Goal: Task Accomplishment & Management: Use online tool/utility

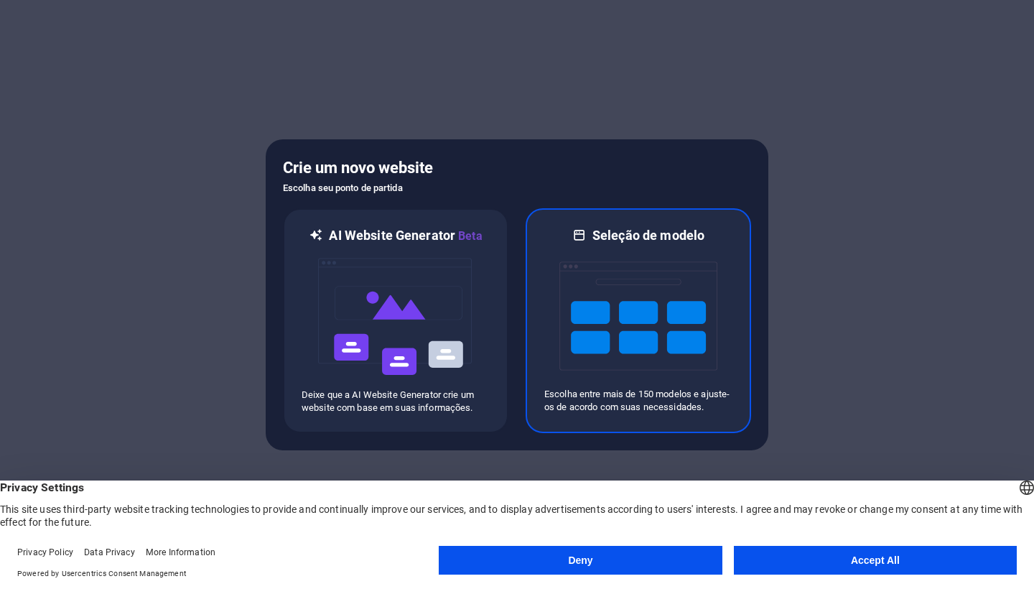
click at [636, 332] on img at bounding box center [638, 316] width 158 height 144
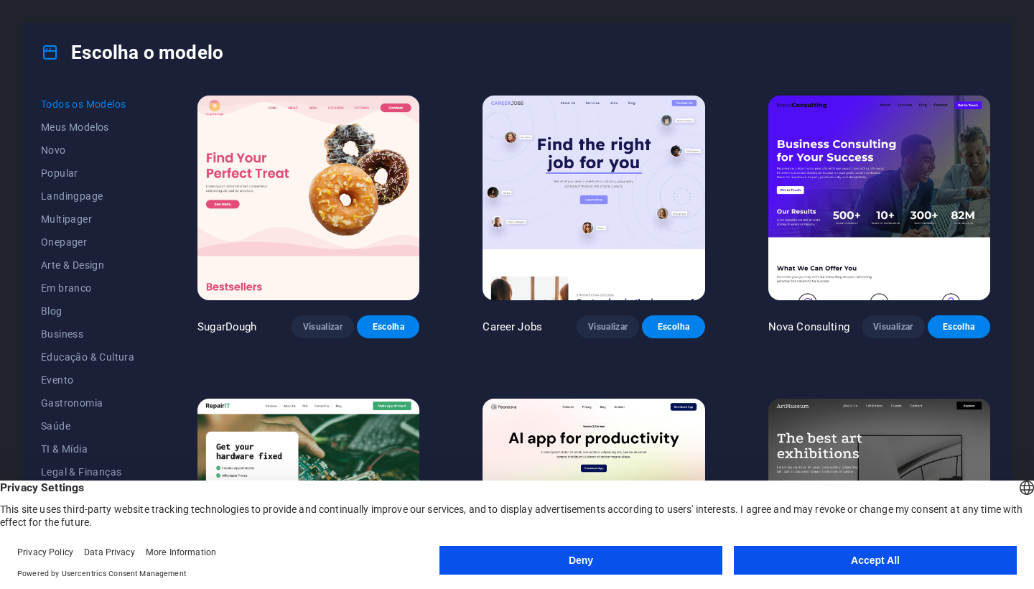
click at [811, 564] on button "Accept All" at bounding box center [875, 560] width 283 height 29
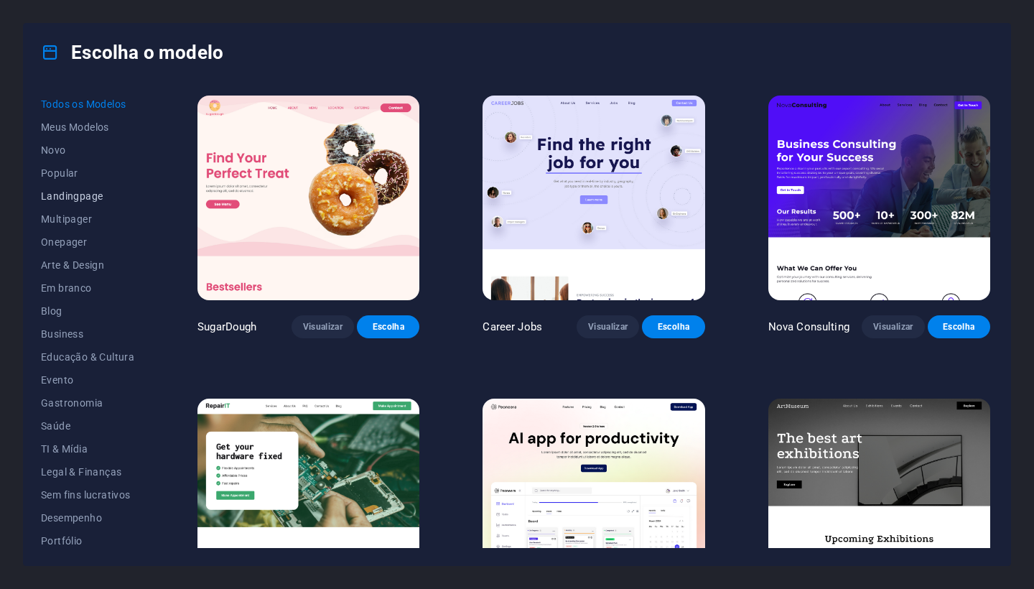
click at [88, 202] on button "Landingpage" at bounding box center [87, 195] width 93 height 23
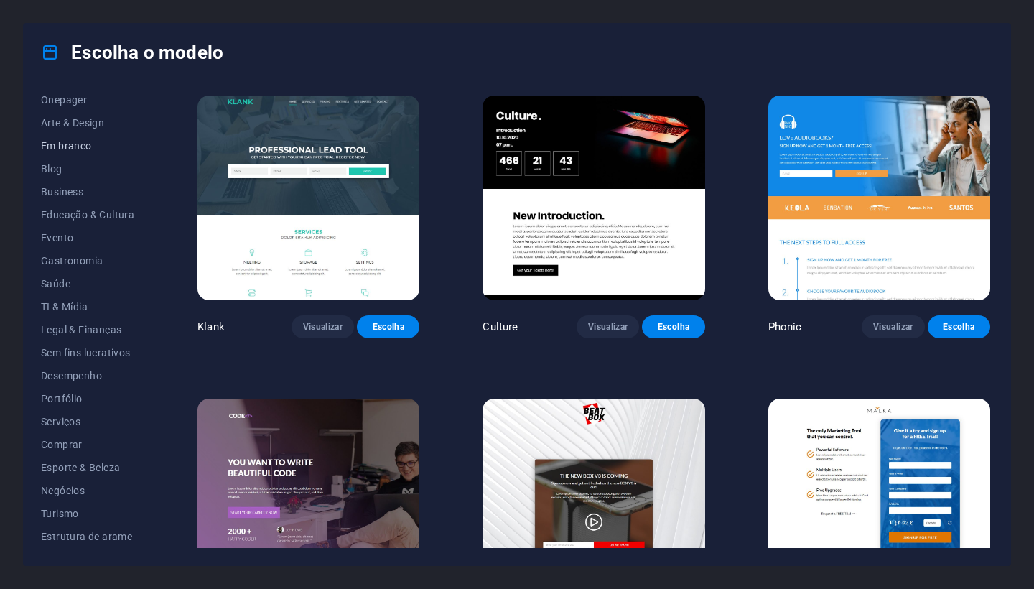
scroll to position [142, 0]
click at [70, 396] on span "Portfólio" at bounding box center [87, 398] width 93 height 11
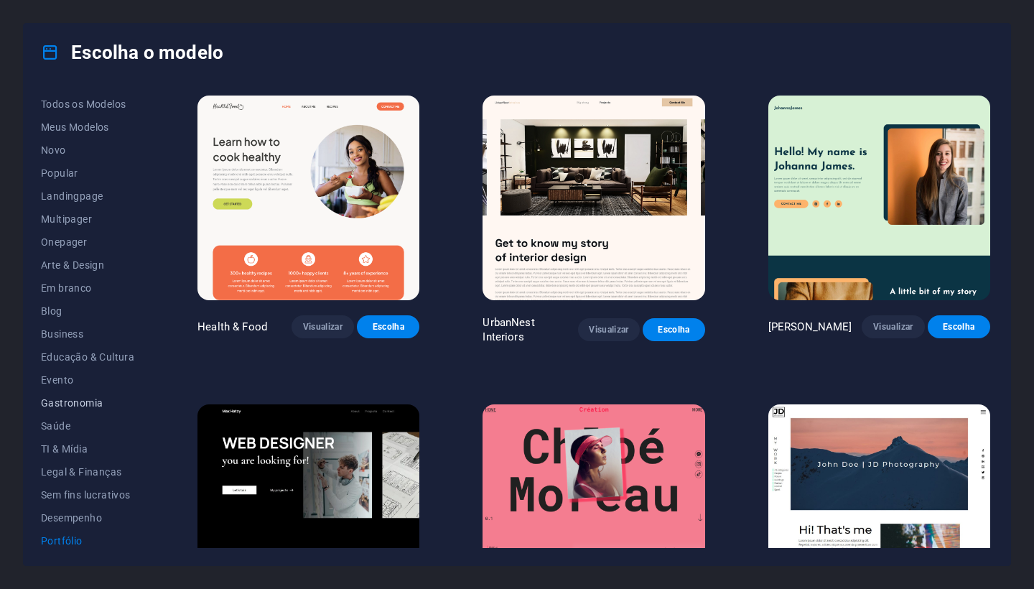
scroll to position [0, 0]
click at [64, 374] on span "Evento" at bounding box center [87, 379] width 93 height 11
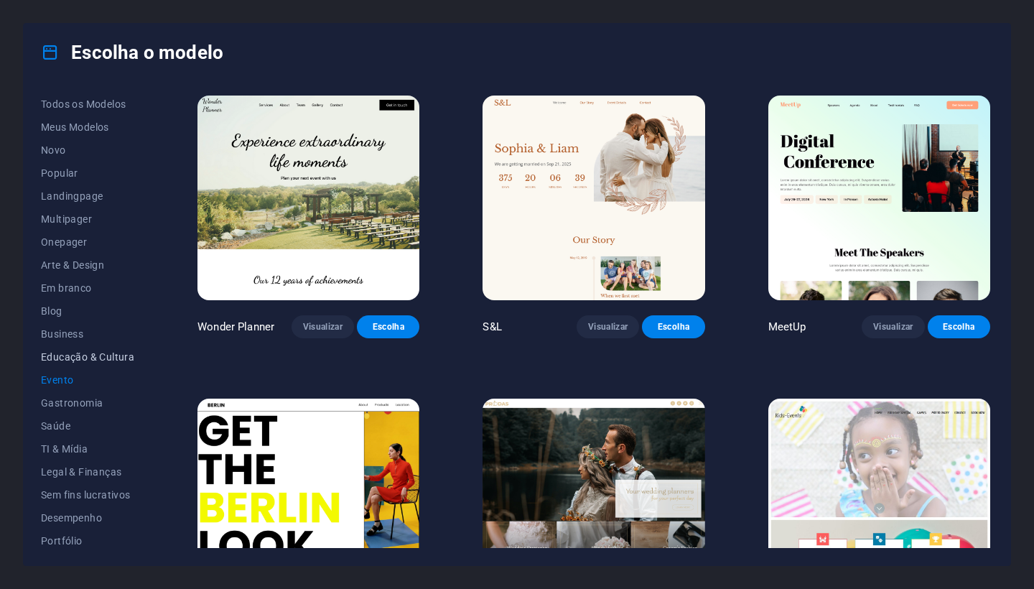
click at [66, 353] on span "Educação & Cultura" at bounding box center [87, 356] width 93 height 11
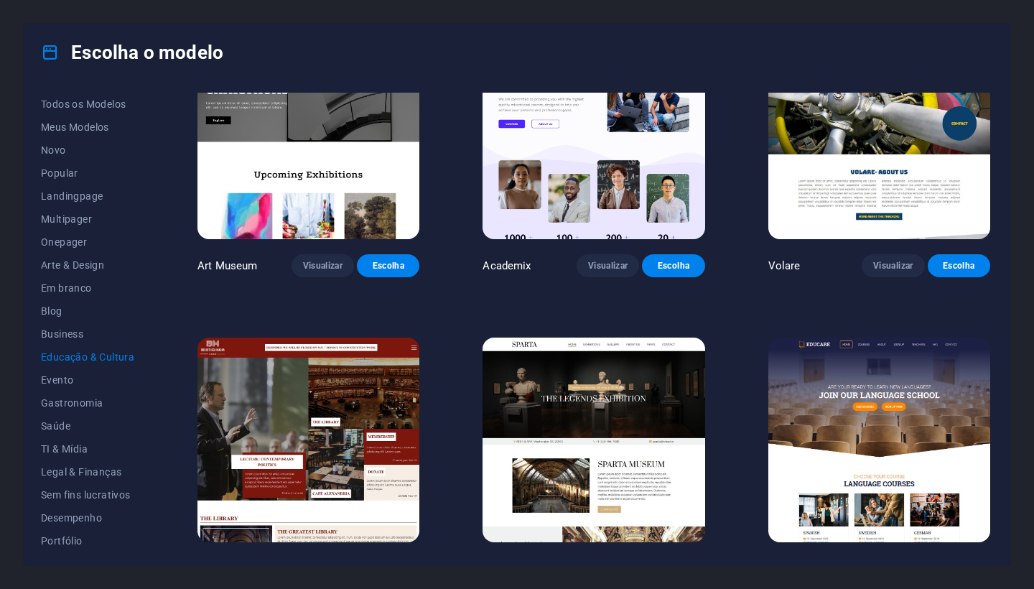
scroll to position [54, 0]
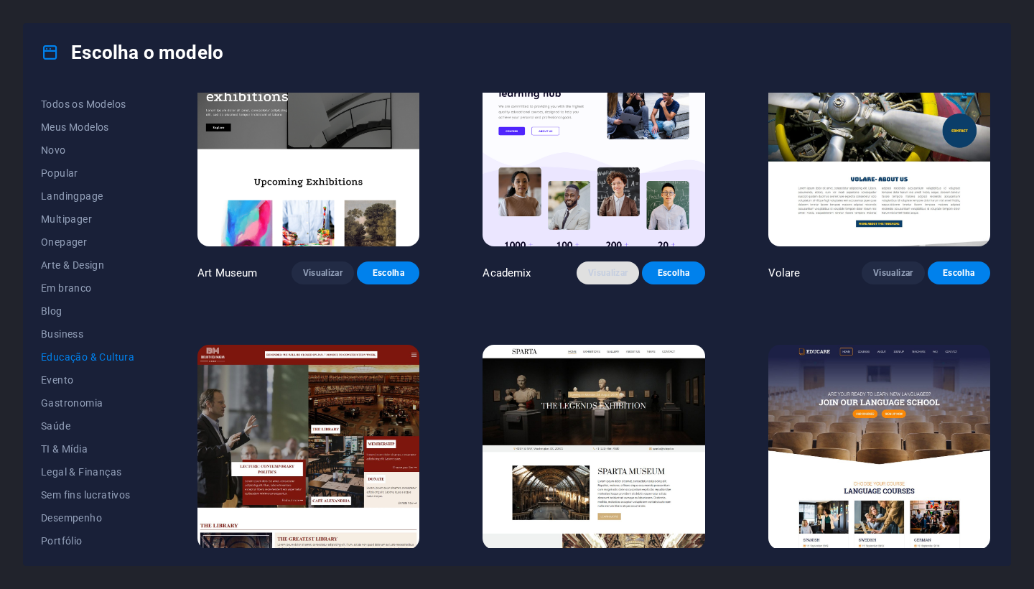
click at [612, 267] on span "Visualizar" at bounding box center [607, 272] width 39 height 11
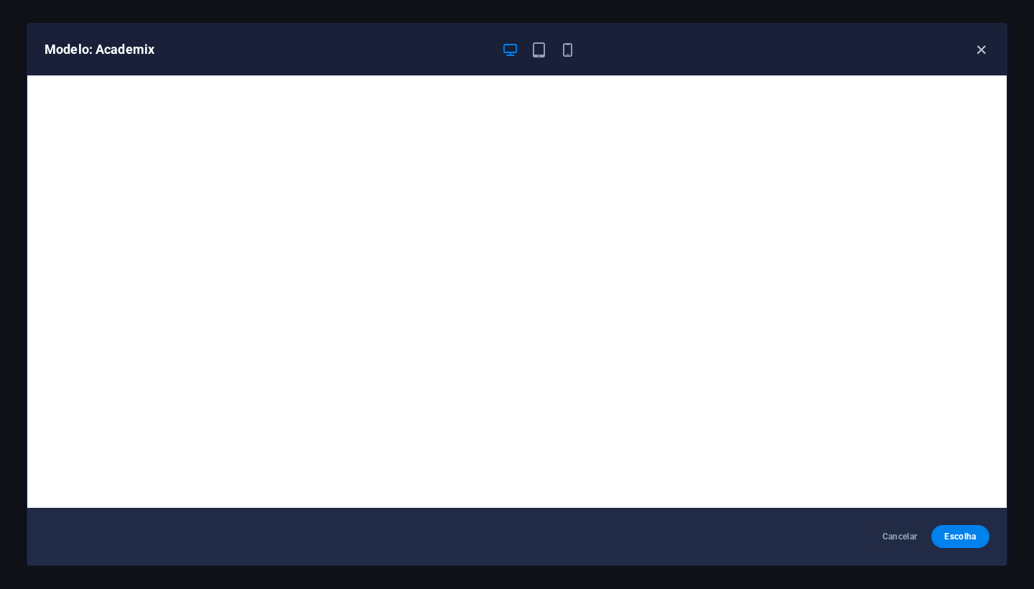
click at [978, 45] on icon "button" at bounding box center [981, 50] width 17 height 17
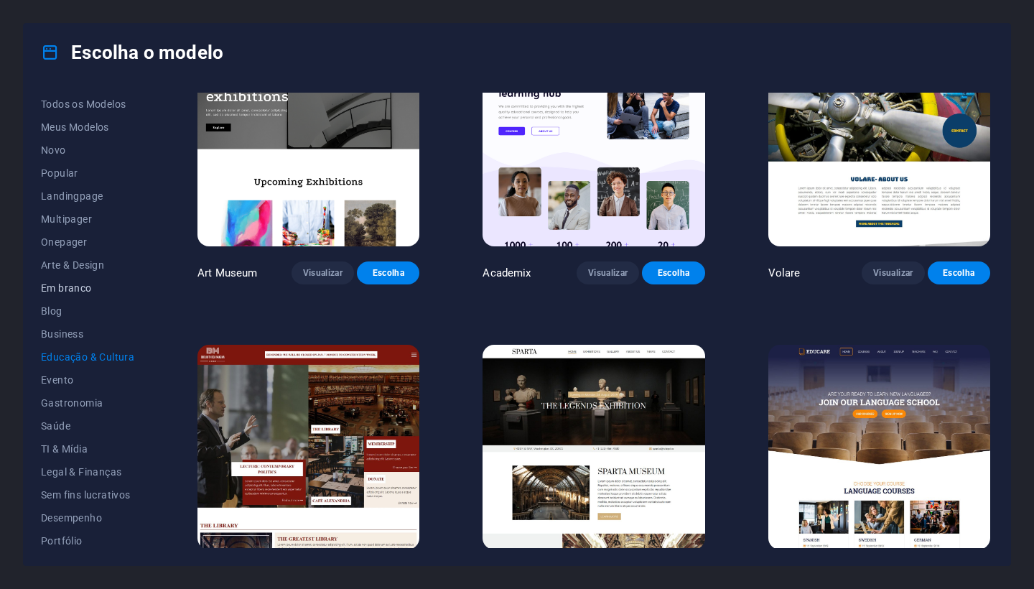
click at [72, 297] on button "Em branco" at bounding box center [87, 287] width 93 height 23
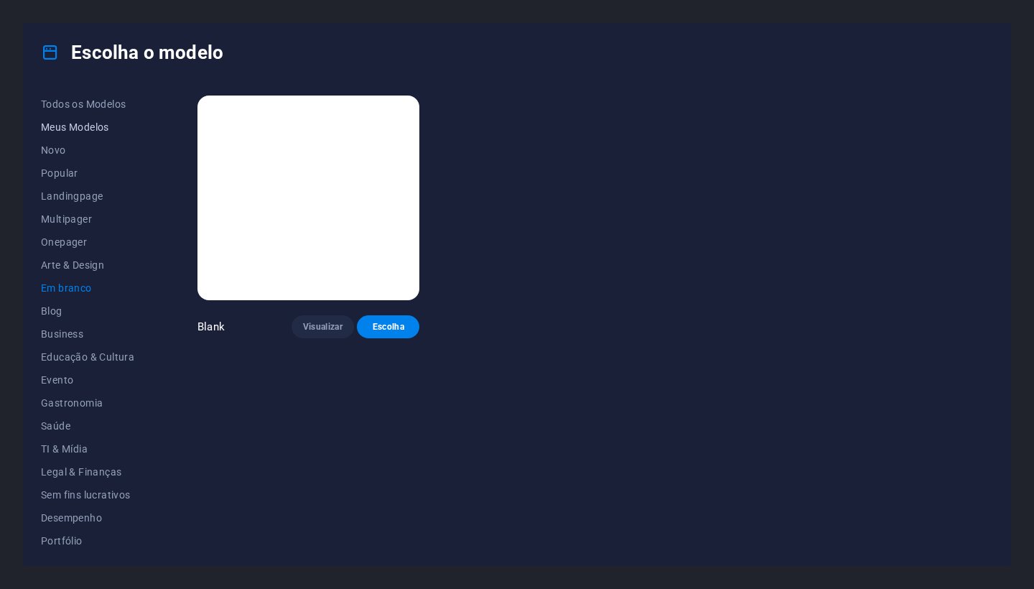
click at [85, 128] on span "Meus Modelos" at bounding box center [87, 126] width 93 height 11
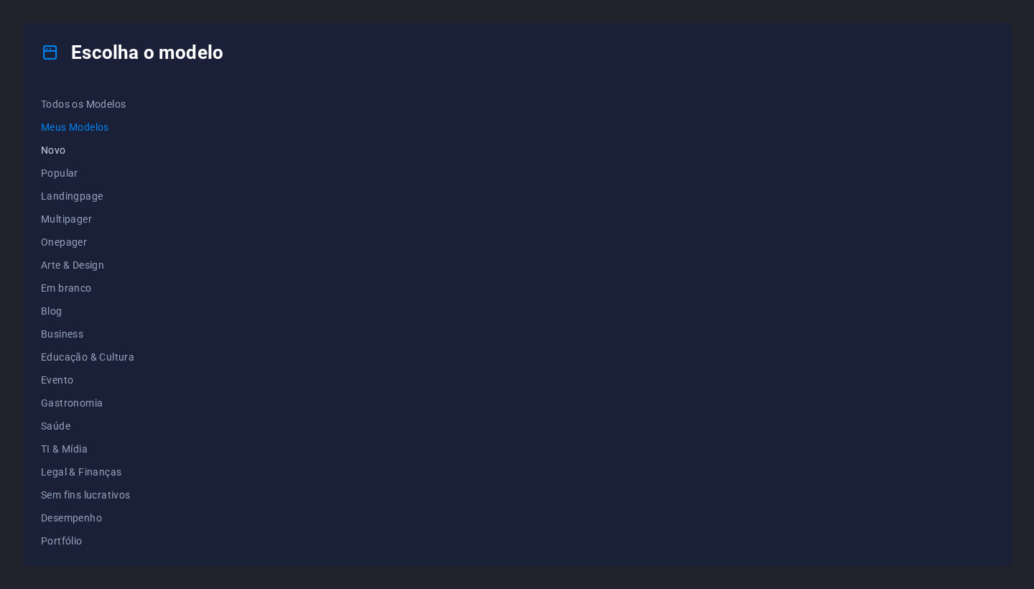
click at [60, 154] on span "Novo" at bounding box center [87, 149] width 93 height 11
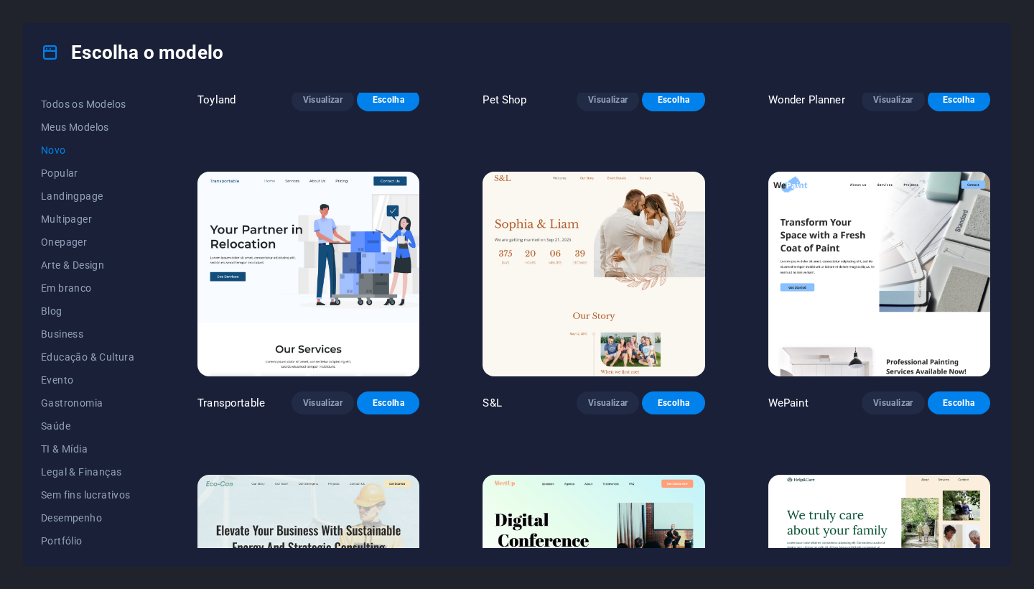
scroll to position [1136, 0]
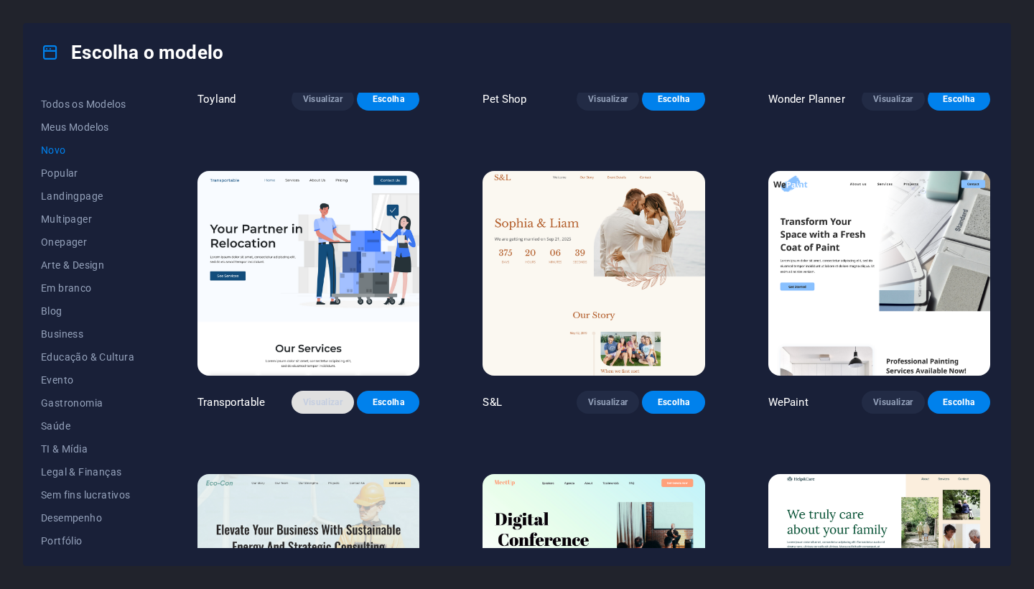
click at [327, 401] on button "Visualizar" at bounding box center [322, 401] width 62 height 23
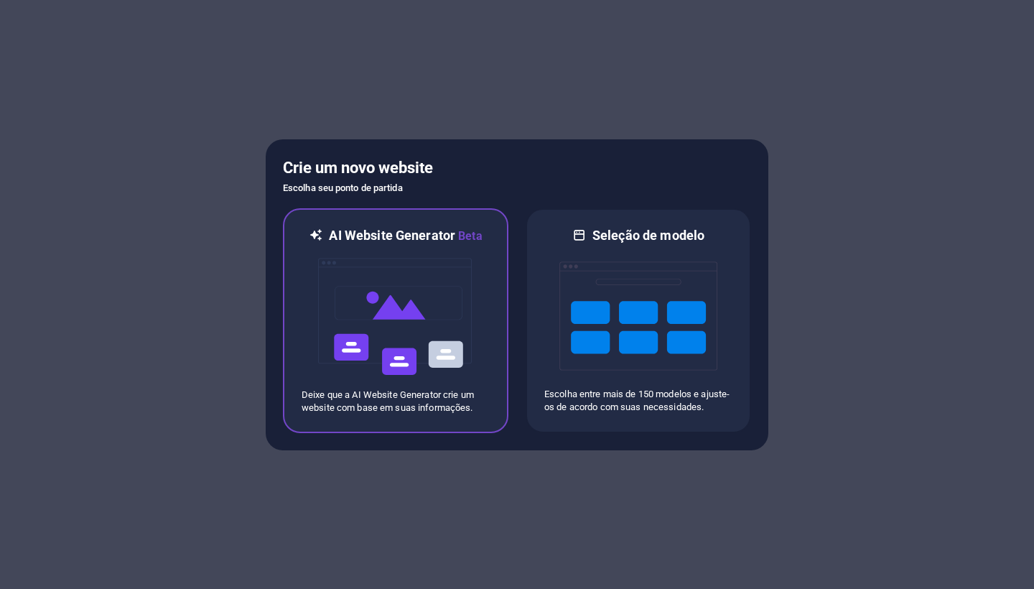
click at [452, 307] on img at bounding box center [396, 317] width 158 height 144
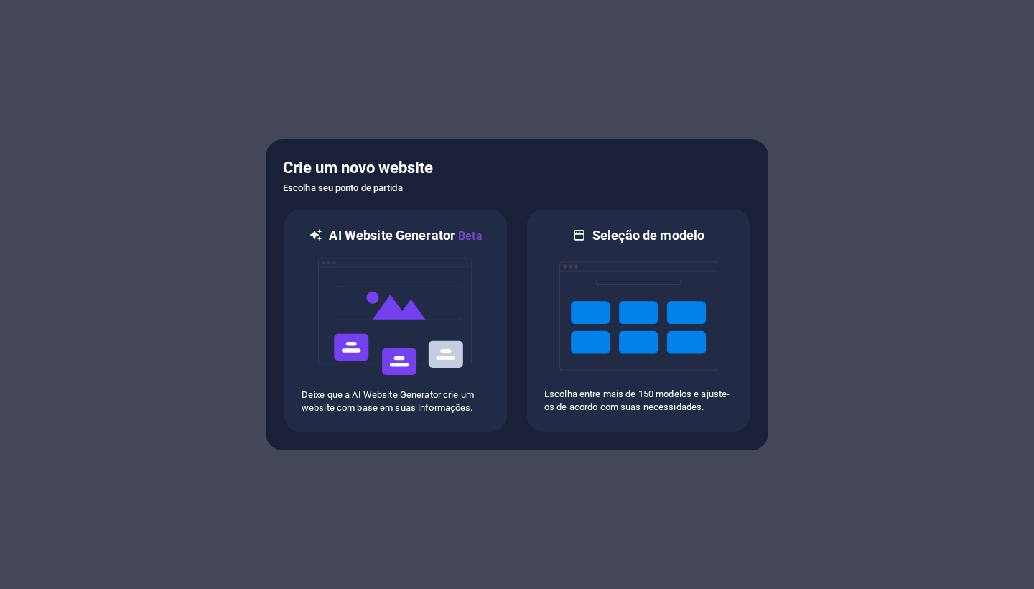
click at [906, 136] on div at bounding box center [517, 294] width 1034 height 589
click at [816, 84] on div at bounding box center [517, 294] width 1034 height 589
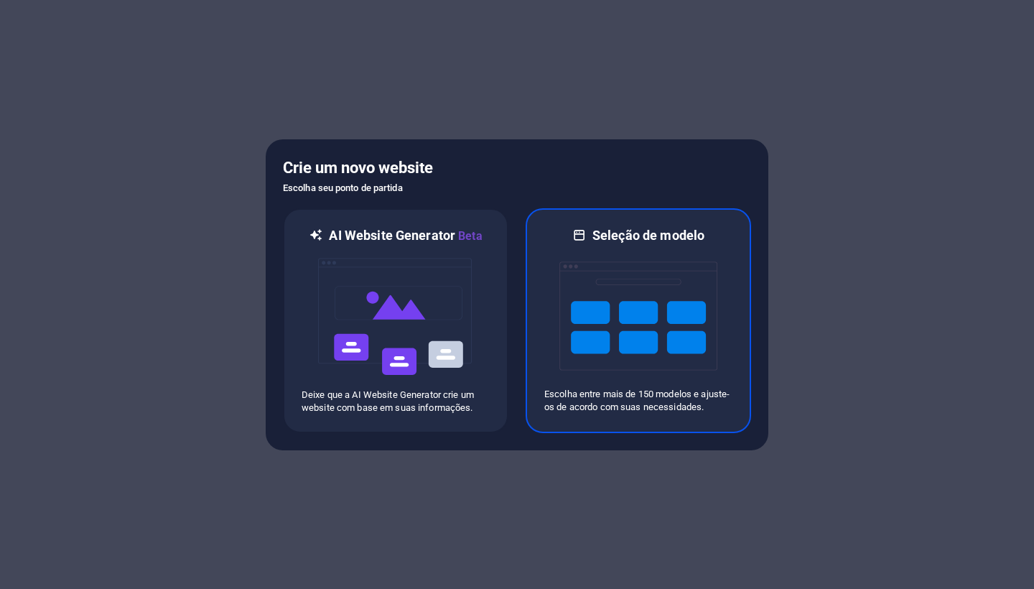
click at [612, 298] on img at bounding box center [638, 316] width 158 height 144
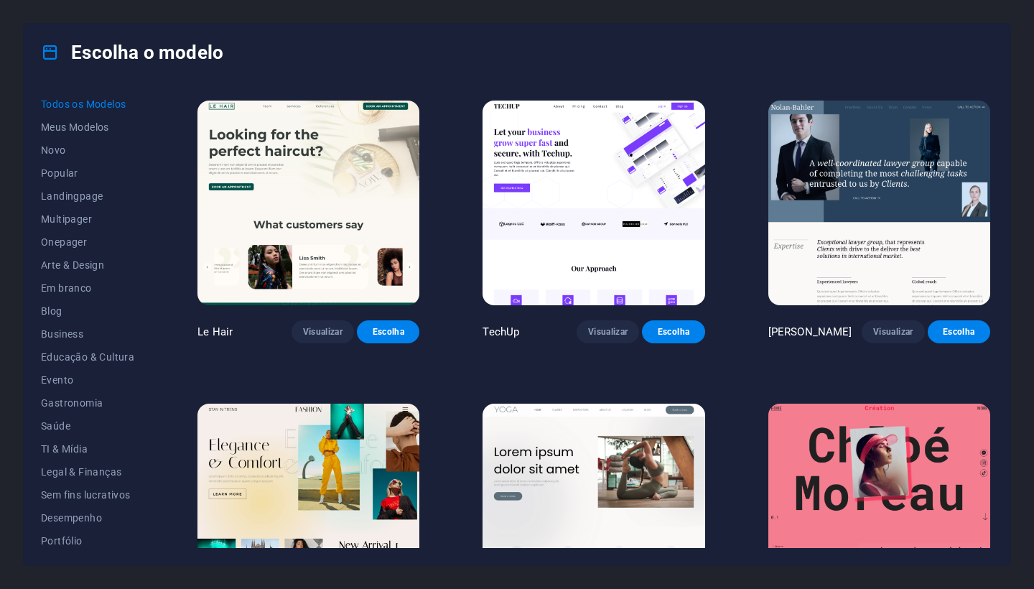
scroll to position [5150, 0]
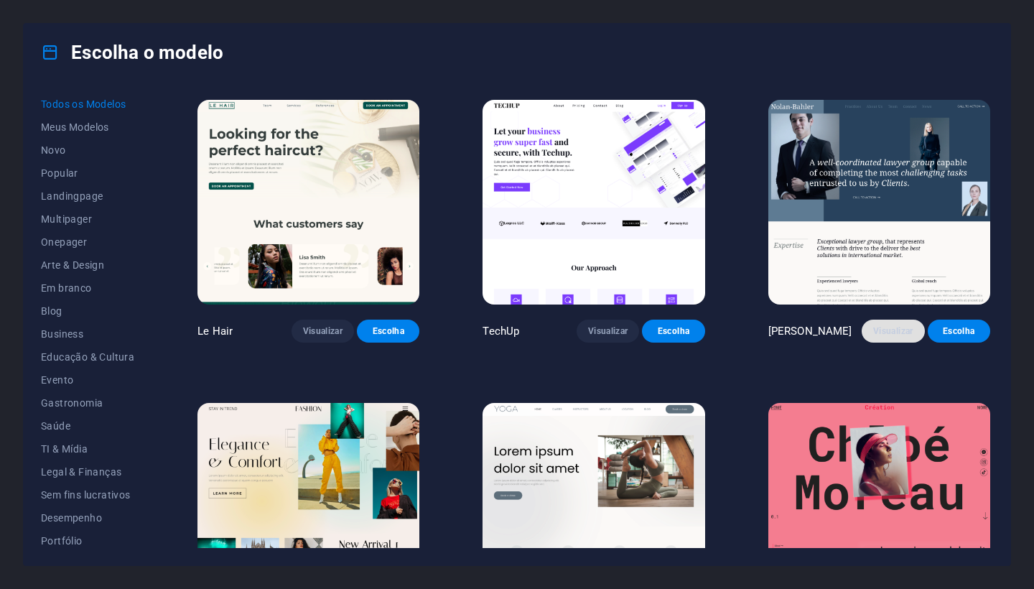
click at [876, 325] on span "Visualizar" at bounding box center [892, 330] width 39 height 11
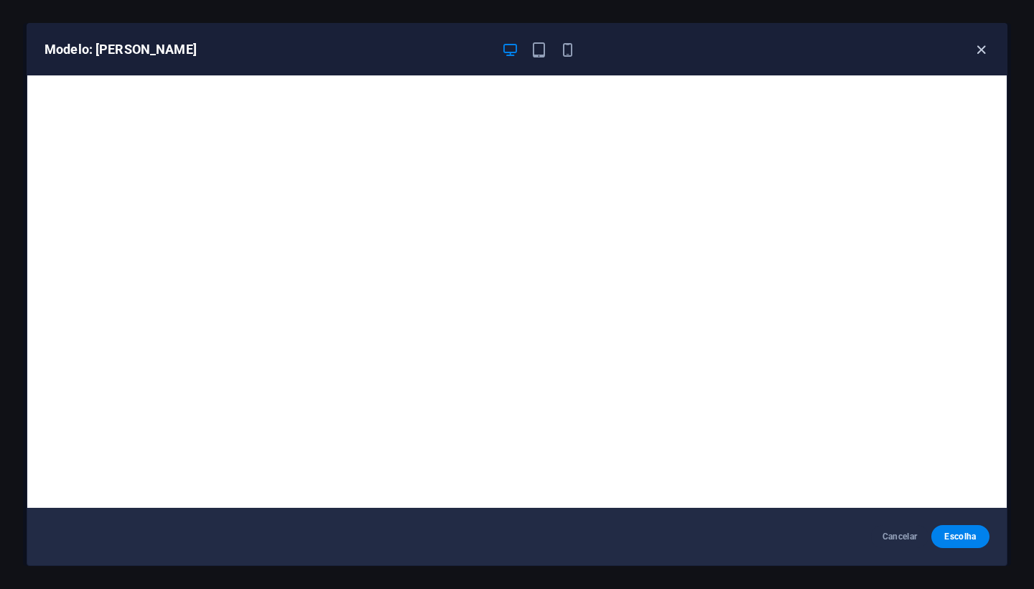
click at [983, 44] on icon "button" at bounding box center [981, 50] width 17 height 17
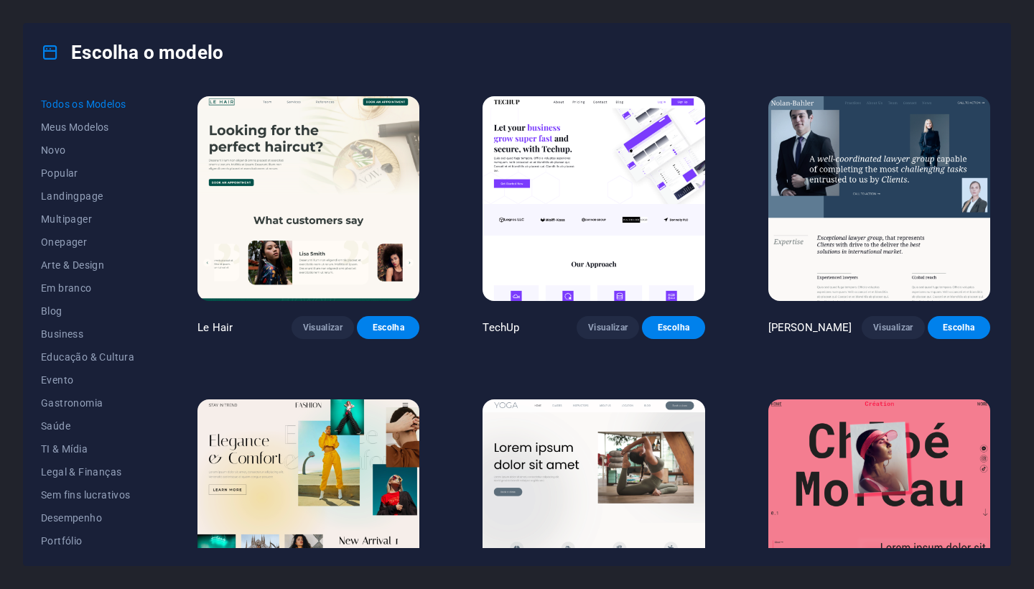
scroll to position [5152, 0]
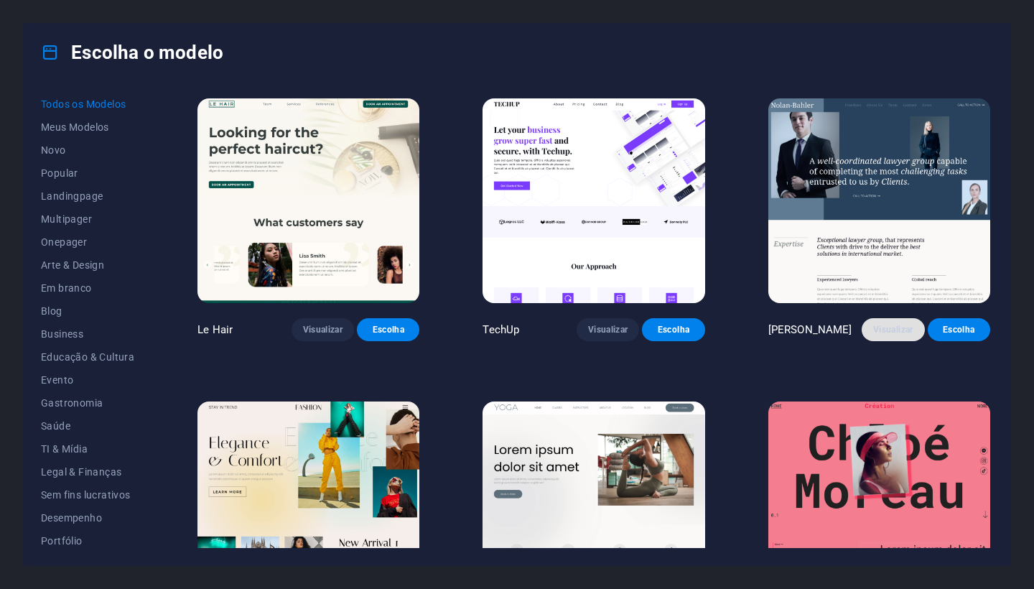
click at [892, 324] on span "Visualizar" at bounding box center [892, 329] width 39 height 11
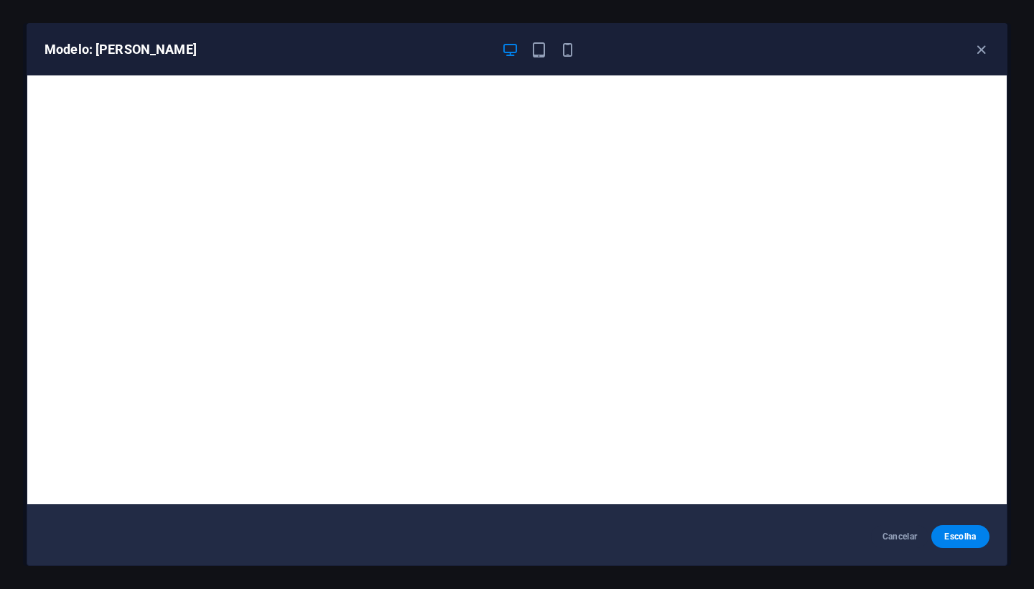
scroll to position [4, 0]
click at [980, 56] on icon "button" at bounding box center [981, 50] width 17 height 17
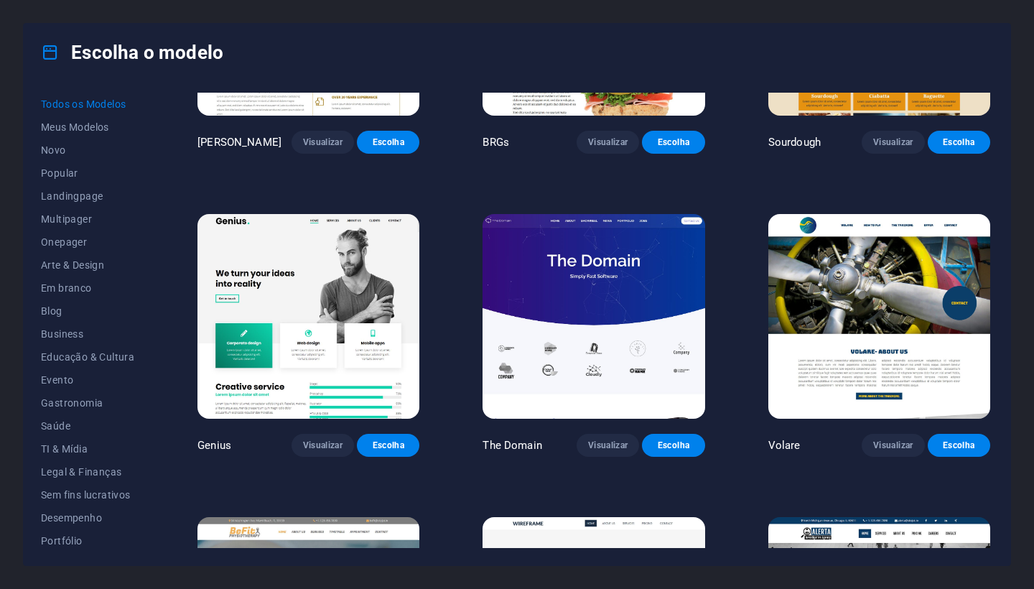
scroll to position [8066, 0]
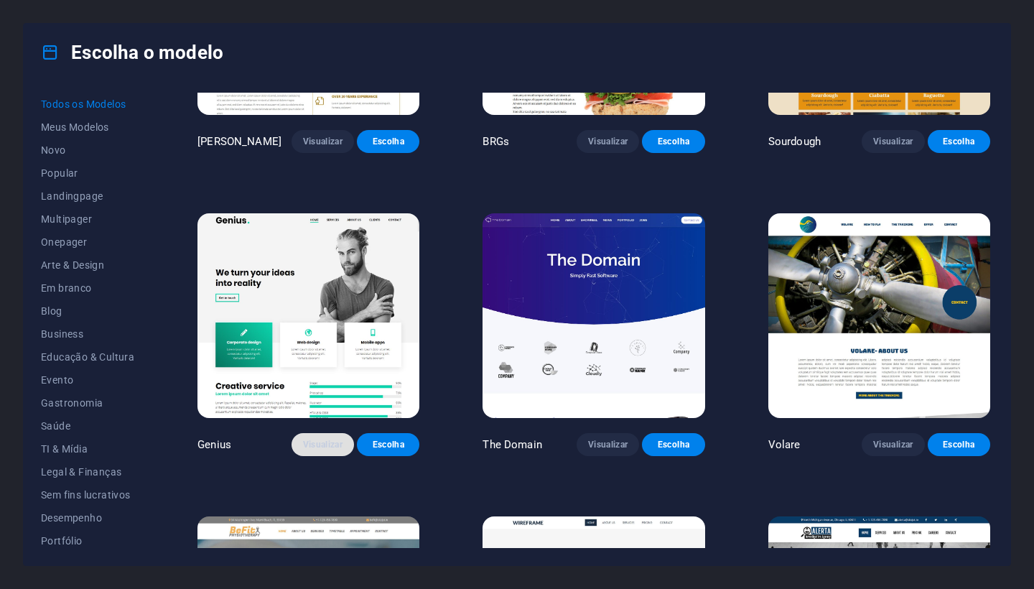
click at [332, 439] on span "Visualizar" at bounding box center [322, 444] width 39 height 11
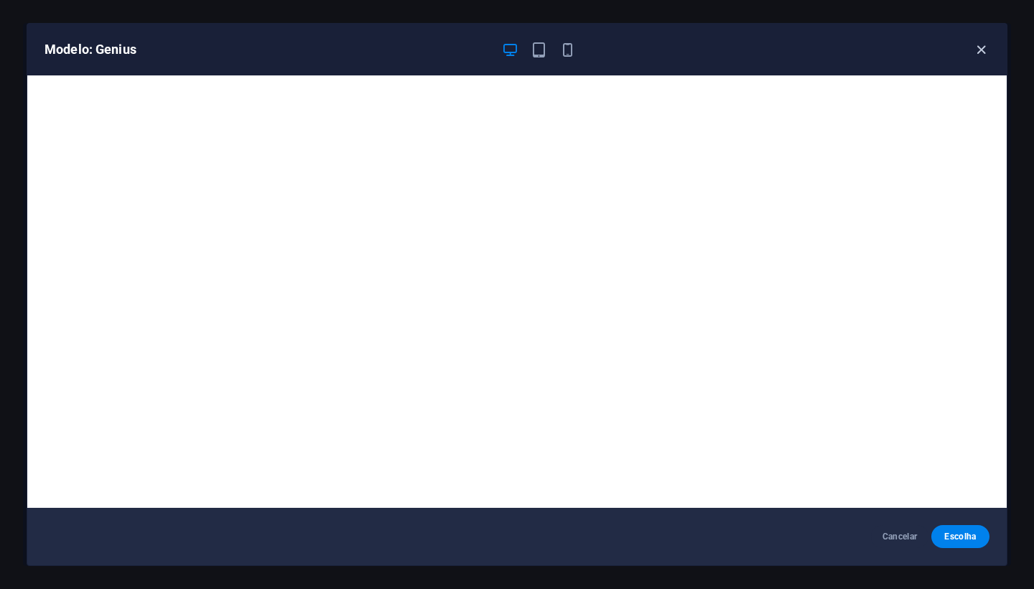
click at [979, 51] on icon "button" at bounding box center [981, 50] width 17 height 17
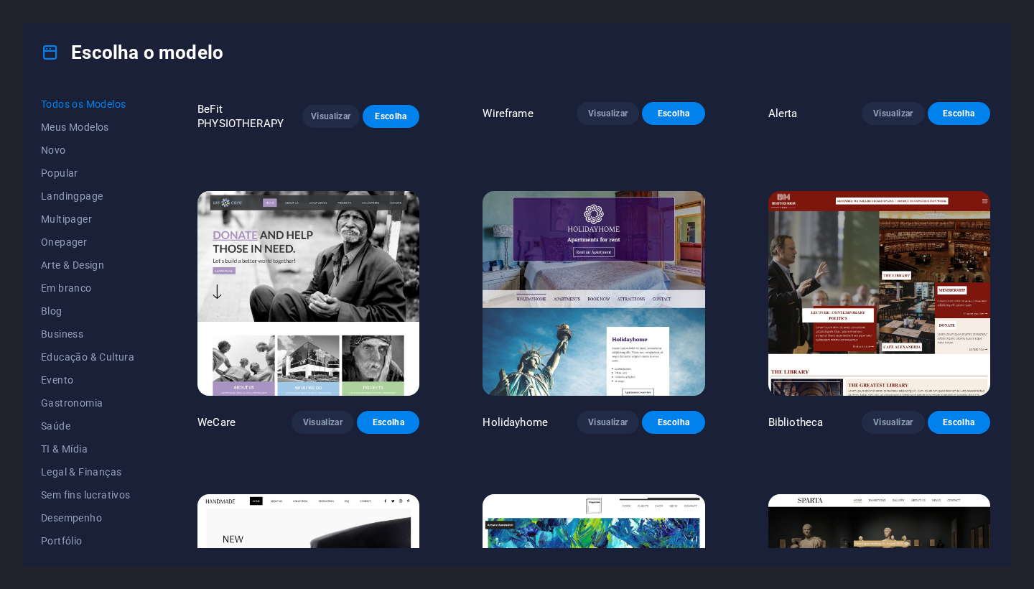
scroll to position [8701, 0]
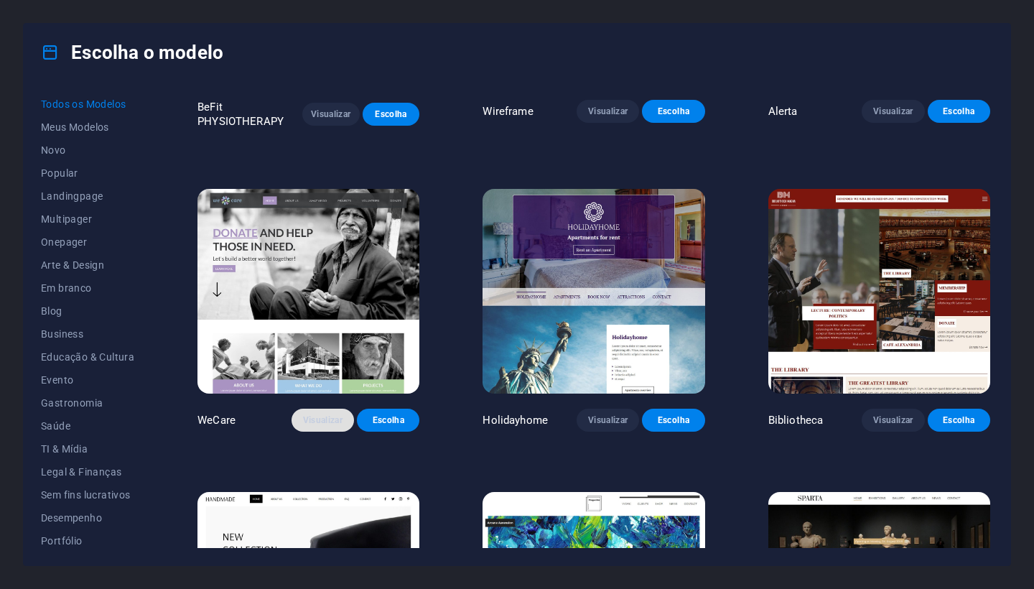
click at [323, 414] on span "Visualizar" at bounding box center [322, 419] width 39 height 11
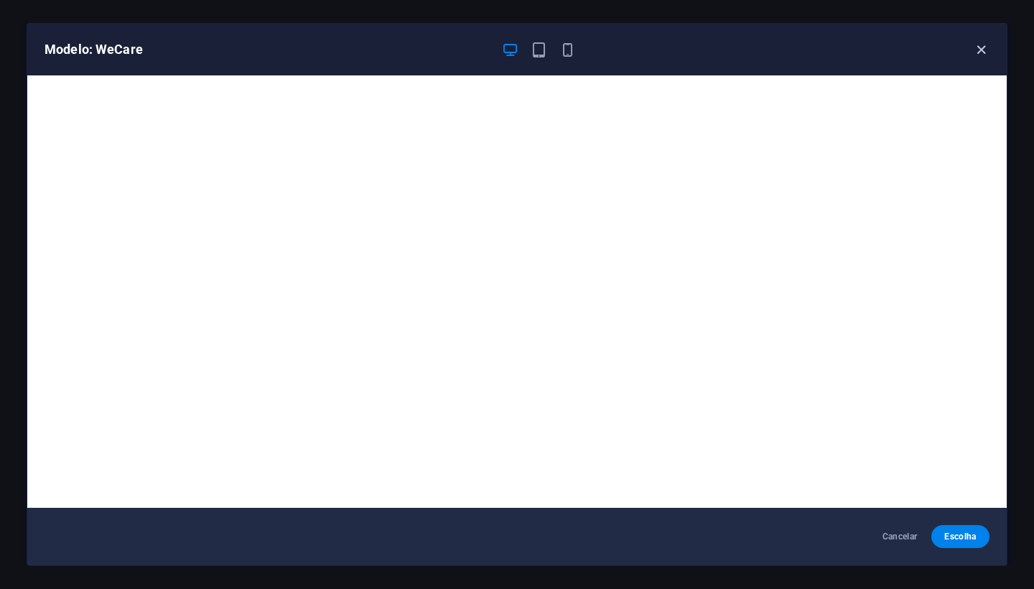
click at [985, 56] on icon "button" at bounding box center [981, 50] width 17 height 17
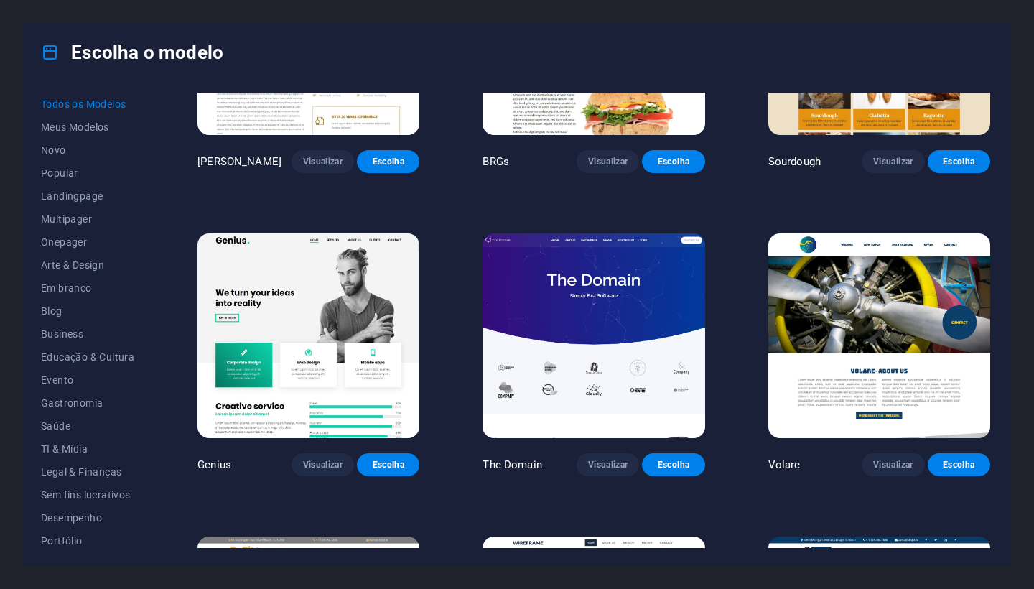
scroll to position [8051, 0]
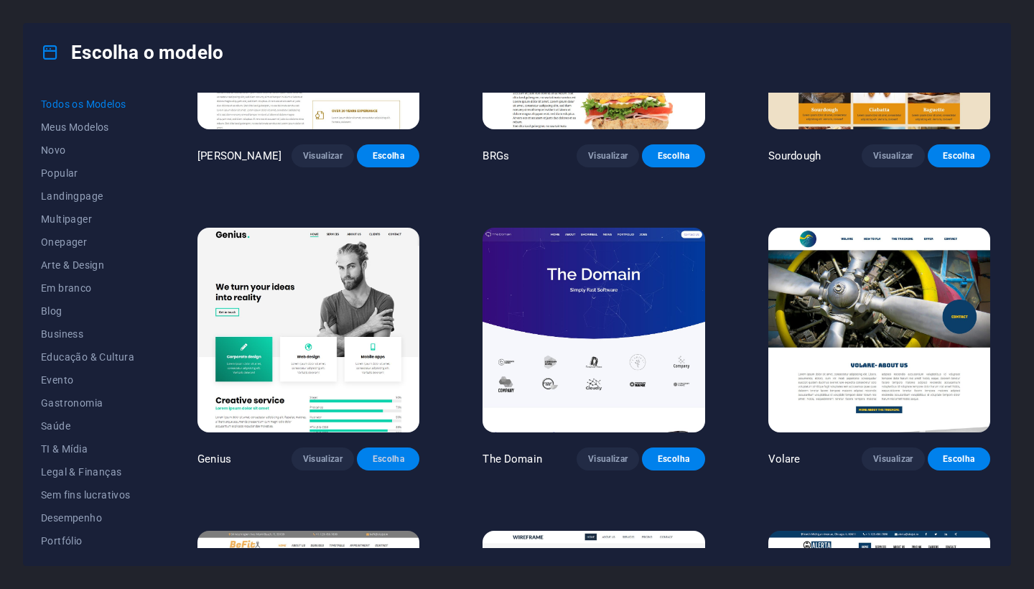
click at [406, 453] on span "Escolha" at bounding box center [387, 458] width 39 height 11
